Goal: Transaction & Acquisition: Purchase product/service

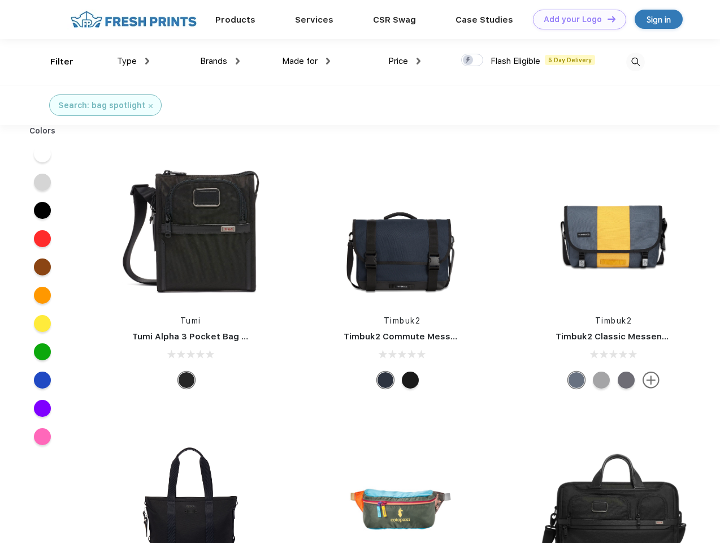
scroll to position [1, 0]
click at [575, 19] on link "Add your Logo Design Tool" at bounding box center [579, 20] width 93 height 20
click at [0, 0] on div "Design Tool" at bounding box center [0, 0] width 0 height 0
click at [606, 19] on link "Add your Logo Design Tool" at bounding box center [579, 20] width 93 height 20
click at [54, 62] on div "Filter" at bounding box center [61, 61] width 23 height 13
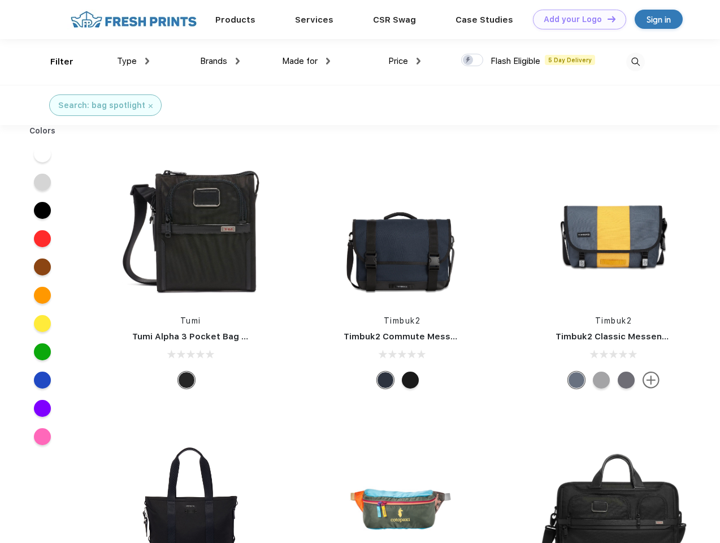
click at [133, 61] on span "Type" at bounding box center [127, 61] width 20 height 10
click at [220, 61] on span "Brands" at bounding box center [213, 61] width 27 height 10
click at [306, 61] on span "Made for" at bounding box center [300, 61] width 36 height 10
click at [405, 61] on span "Price" at bounding box center [398, 61] width 20 height 10
click at [472, 60] on div at bounding box center [472, 60] width 22 height 12
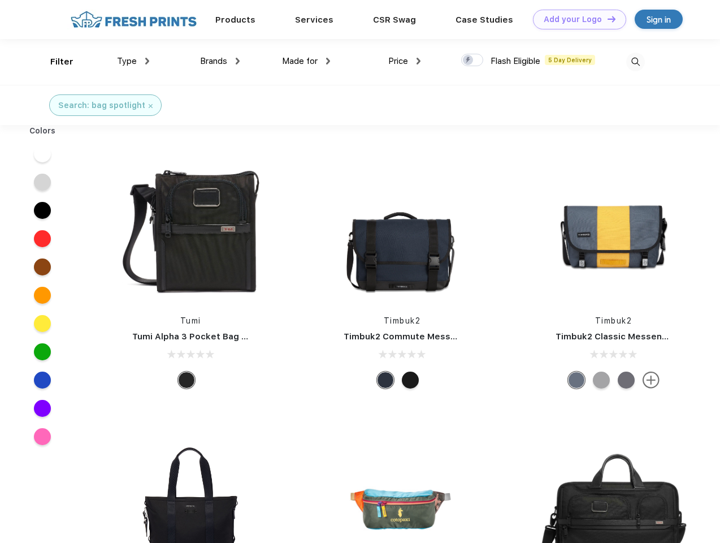
click at [469, 60] on input "checkbox" at bounding box center [464, 56] width 7 height 7
click at [635, 62] on img at bounding box center [635, 62] width 19 height 19
